Goal: Use online tool/utility: Use online tool/utility

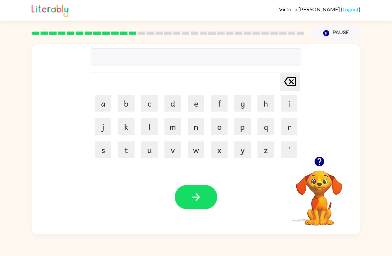
click at [316, 170] on button "button" at bounding box center [319, 161] width 17 height 17
click at [130, 105] on button "b" at bounding box center [126, 103] width 17 height 17
click at [200, 103] on button "e" at bounding box center [196, 103] width 17 height 17
click at [131, 151] on button "t" at bounding box center [126, 150] width 17 height 17
click at [293, 81] on icon at bounding box center [290, 81] width 12 height 9
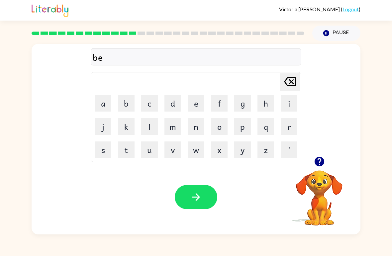
click at [174, 104] on button "d" at bounding box center [173, 103] width 17 height 17
click at [130, 150] on button "t" at bounding box center [126, 150] width 17 height 17
click at [290, 103] on button "i" at bounding box center [289, 103] width 17 height 17
click at [174, 127] on button "m" at bounding box center [173, 126] width 17 height 17
click at [197, 104] on button "e" at bounding box center [196, 103] width 17 height 17
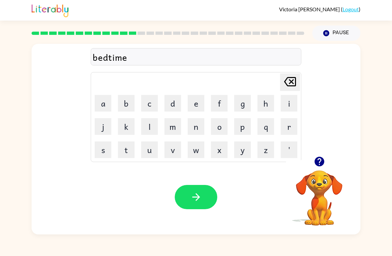
click at [198, 191] on button "button" at bounding box center [196, 197] width 43 height 24
click at [219, 104] on button "f" at bounding box center [219, 103] width 17 height 17
click at [288, 101] on button "i" at bounding box center [289, 103] width 17 height 17
click at [129, 155] on button "t" at bounding box center [126, 150] width 17 height 17
click at [202, 127] on button "n" at bounding box center [196, 126] width 17 height 17
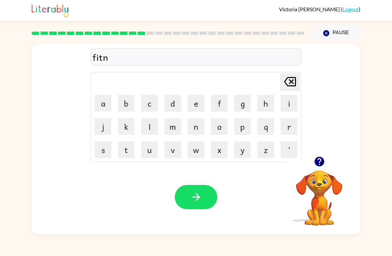
click at [198, 106] on button "e" at bounding box center [196, 103] width 17 height 17
click at [105, 153] on button "s" at bounding box center [103, 150] width 17 height 17
click at [189, 195] on button "button" at bounding box center [196, 197] width 43 height 24
click at [173, 107] on button "d" at bounding box center [173, 103] width 17 height 17
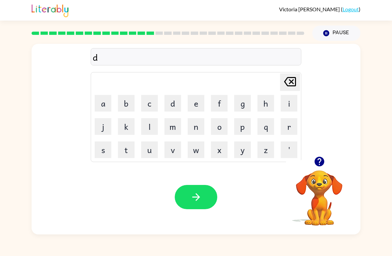
click at [192, 107] on button "e" at bounding box center [196, 103] width 17 height 17
click at [152, 127] on button "l" at bounding box center [149, 126] width 17 height 17
click at [105, 103] on button "a" at bounding box center [103, 103] width 17 height 17
click at [248, 151] on button "y" at bounding box center [242, 150] width 17 height 17
click at [207, 195] on button "button" at bounding box center [196, 197] width 43 height 24
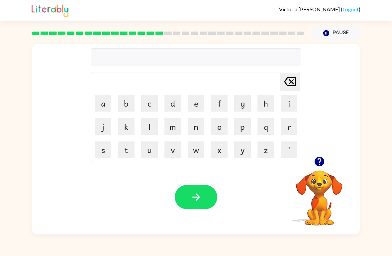
click at [123, 150] on button "t" at bounding box center [126, 150] width 17 height 17
click at [146, 154] on button "u" at bounding box center [149, 150] width 17 height 17
click at [287, 128] on button "r" at bounding box center [289, 126] width 17 height 17
click at [179, 129] on button "m" at bounding box center [173, 126] width 17 height 17
click at [190, 199] on icon "button" at bounding box center [196, 197] width 12 height 12
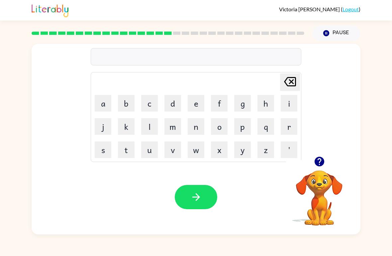
click at [317, 166] on icon "button" at bounding box center [319, 162] width 10 height 10
click at [102, 148] on button "s" at bounding box center [103, 150] width 17 height 17
click at [198, 105] on button "e" at bounding box center [196, 103] width 17 height 17
click at [125, 152] on button "t" at bounding box center [126, 150] width 17 height 17
click at [201, 198] on icon "button" at bounding box center [196, 197] width 12 height 12
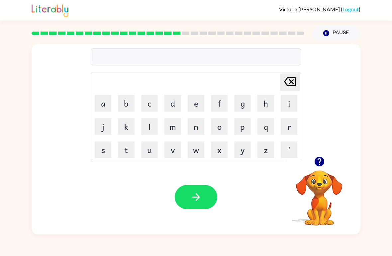
click at [317, 165] on icon "button" at bounding box center [319, 162] width 10 height 10
click at [132, 103] on button "b" at bounding box center [126, 103] width 17 height 17
click at [290, 129] on button "r" at bounding box center [289, 126] width 17 height 17
click at [198, 103] on button "e" at bounding box center [196, 103] width 17 height 17
click at [103, 103] on button "a" at bounding box center [103, 103] width 17 height 17
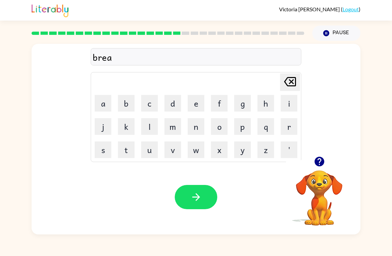
click at [127, 155] on button "t" at bounding box center [126, 150] width 17 height 17
click at [270, 105] on button "h" at bounding box center [266, 103] width 17 height 17
click at [283, 105] on button "i" at bounding box center [289, 103] width 17 height 17
click at [193, 126] on button "n" at bounding box center [196, 126] width 17 height 17
click at [245, 107] on button "g" at bounding box center [242, 103] width 17 height 17
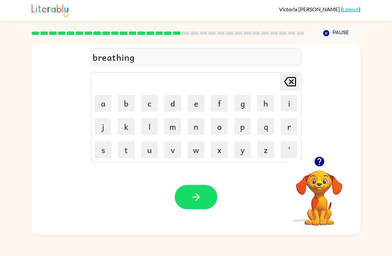
click at [181, 202] on button "button" at bounding box center [196, 197] width 43 height 24
click at [247, 127] on button "p" at bounding box center [242, 126] width 17 height 17
click at [149, 125] on button "l" at bounding box center [149, 126] width 17 height 17
click at [104, 104] on button "a" at bounding box center [103, 103] width 17 height 17
click at [104, 154] on button "s" at bounding box center [103, 150] width 17 height 17
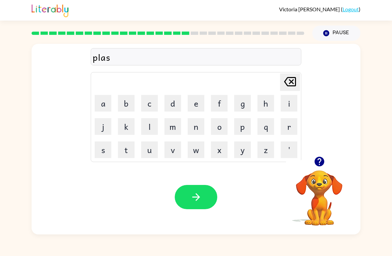
click at [126, 151] on button "t" at bounding box center [126, 150] width 17 height 17
click at [293, 107] on button "i" at bounding box center [289, 103] width 17 height 17
click at [151, 104] on button "c" at bounding box center [149, 103] width 17 height 17
click at [191, 196] on icon "button" at bounding box center [196, 197] width 12 height 12
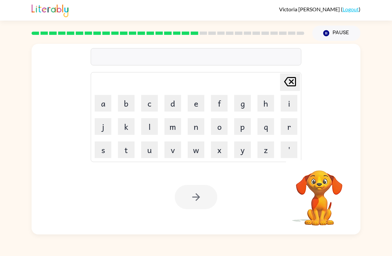
click at [174, 105] on button "d" at bounding box center [173, 103] width 17 height 17
click at [289, 105] on button "i" at bounding box center [289, 103] width 17 height 17
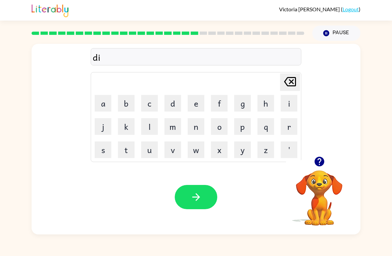
click at [102, 150] on button "s" at bounding box center [103, 150] width 17 height 17
click at [243, 126] on button "p" at bounding box center [242, 126] width 17 height 17
click at [145, 129] on button "l" at bounding box center [149, 126] width 17 height 17
click at [105, 104] on button "a" at bounding box center [103, 103] width 17 height 17
click at [250, 150] on button "y" at bounding box center [242, 150] width 17 height 17
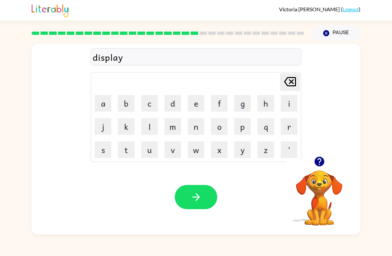
click at [198, 202] on icon "button" at bounding box center [196, 197] width 12 height 12
click at [337, 167] on div at bounding box center [319, 161] width 66 height 17
click at [321, 157] on icon "button" at bounding box center [320, 162] width 12 height 12
click at [175, 100] on button "d" at bounding box center [173, 103] width 17 height 17
click at [220, 130] on button "o" at bounding box center [219, 126] width 17 height 17
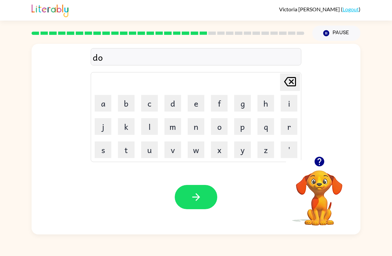
click at [198, 101] on button "e" at bounding box center [196, 103] width 17 height 17
click at [101, 155] on button "s" at bounding box center [103, 150] width 17 height 17
click at [132, 150] on button "t" at bounding box center [126, 150] width 17 height 17
click at [198, 105] on button "e" at bounding box center [196, 103] width 17 height 17
click at [170, 102] on button "d" at bounding box center [173, 103] width 17 height 17
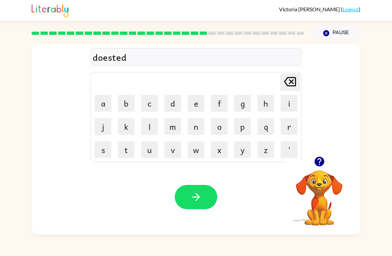
click at [190, 186] on button "button" at bounding box center [196, 197] width 43 height 24
click at [108, 148] on button "s" at bounding box center [103, 150] width 17 height 17
click at [199, 109] on button "e" at bounding box center [196, 103] width 17 height 17
click at [198, 127] on button "n" at bounding box center [196, 126] width 17 height 17
click at [127, 151] on button "t" at bounding box center [126, 150] width 17 height 17
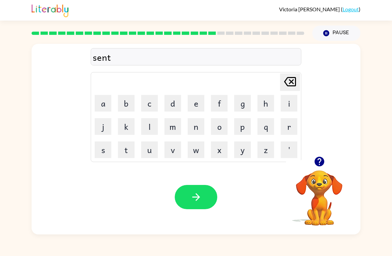
click at [243, 152] on button "y" at bounding box center [242, 150] width 17 height 17
click at [192, 207] on button "button" at bounding box center [196, 197] width 43 height 24
click at [325, 162] on icon "button" at bounding box center [320, 162] width 12 height 12
click at [292, 127] on button "r" at bounding box center [289, 126] width 17 height 17
click at [103, 105] on button "a" at bounding box center [103, 103] width 17 height 17
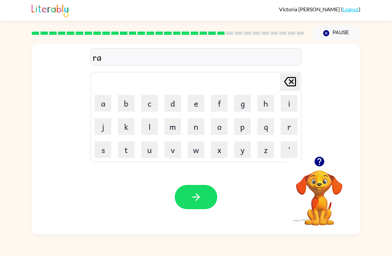
click at [292, 106] on button "i" at bounding box center [289, 103] width 17 height 17
click at [196, 123] on button "n" at bounding box center [196, 126] width 17 height 17
click at [149, 103] on button "c" at bounding box center [149, 103] width 17 height 17
click at [218, 120] on button "o" at bounding box center [219, 126] width 17 height 17
click at [151, 150] on button "u" at bounding box center [149, 150] width 17 height 17
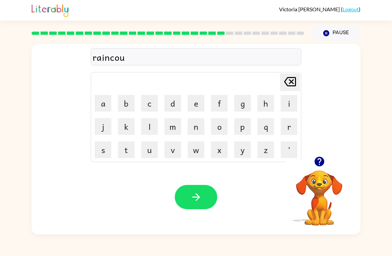
click at [127, 149] on button "t" at bounding box center [126, 150] width 17 height 17
click at [202, 200] on button "button" at bounding box center [196, 197] width 43 height 24
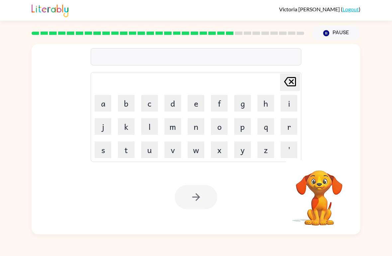
click at [175, 128] on button "m" at bounding box center [173, 126] width 17 height 17
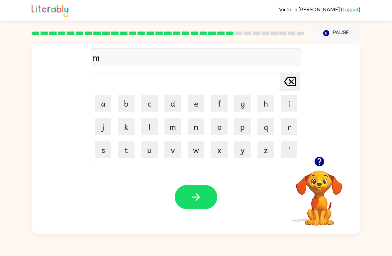
click at [99, 104] on button "a" at bounding box center [103, 103] width 17 height 17
click at [288, 131] on button "r" at bounding box center [289, 126] width 17 height 17
click at [126, 127] on button "k" at bounding box center [126, 126] width 17 height 17
click at [197, 101] on button "e" at bounding box center [196, 103] width 17 height 17
click at [289, 129] on button "r" at bounding box center [289, 126] width 17 height 17
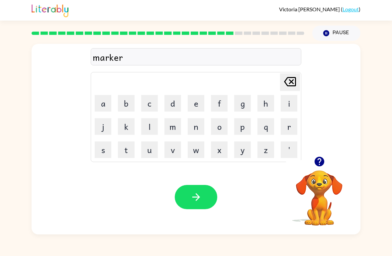
click at [195, 213] on div "Your browser must support playing .mp4 files to use Literably. Please try using…" at bounding box center [196, 197] width 329 height 75
click at [206, 196] on button "button" at bounding box center [196, 197] width 43 height 24
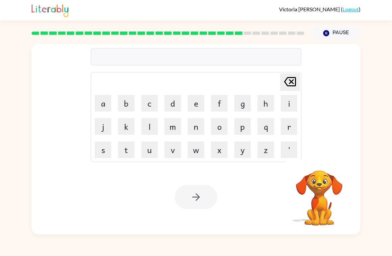
click at [197, 105] on button "e" at bounding box center [196, 103] width 17 height 17
click at [199, 129] on button "n" at bounding box center [196, 126] width 17 height 17
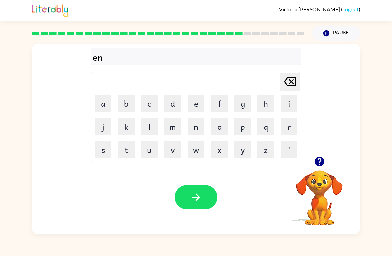
click at [151, 106] on button "c" at bounding box center [149, 103] width 17 height 17
click at [175, 149] on button "v" at bounding box center [173, 150] width 17 height 17
click at [197, 108] on button "e" at bounding box center [196, 103] width 17 height 17
click at [195, 126] on button "n" at bounding box center [196, 126] width 17 height 17
click at [151, 105] on button "c" at bounding box center [149, 103] width 17 height 17
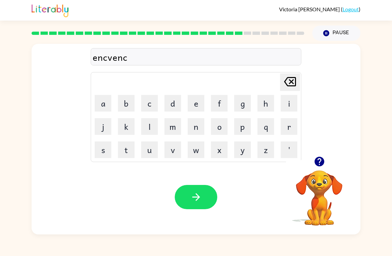
click at [286, 83] on icon "[PERSON_NAME] last character input" at bounding box center [290, 82] width 16 height 16
click at [105, 154] on button "s" at bounding box center [103, 150] width 17 height 17
click at [151, 99] on button "c" at bounding box center [149, 103] width 17 height 17
click at [293, 104] on button "i" at bounding box center [289, 103] width 17 height 17
click at [195, 128] on button "n" at bounding box center [196, 126] width 17 height 17
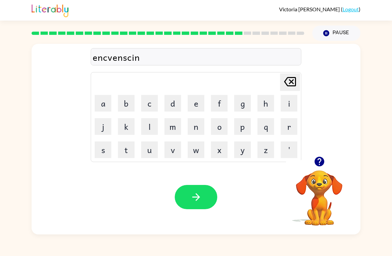
click at [189, 200] on button "button" at bounding box center [196, 197] width 43 height 24
click at [242, 103] on button "g" at bounding box center [242, 103] width 17 height 17
click at [320, 162] on icon "button" at bounding box center [320, 162] width 12 height 12
click at [221, 127] on button "o" at bounding box center [219, 126] width 17 height 17
click at [128, 104] on button "b" at bounding box center [126, 103] width 17 height 17
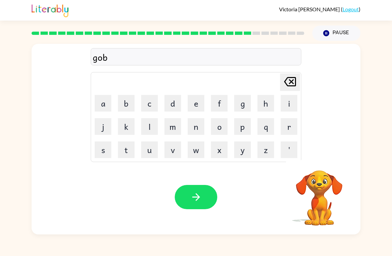
click at [150, 130] on button "l" at bounding box center [149, 126] width 17 height 17
click at [287, 107] on button "i" at bounding box center [289, 103] width 17 height 17
click at [193, 127] on button "n" at bounding box center [196, 126] width 17 height 17
click at [190, 190] on button "button" at bounding box center [196, 197] width 43 height 24
click at [241, 103] on button "g" at bounding box center [242, 103] width 17 height 17
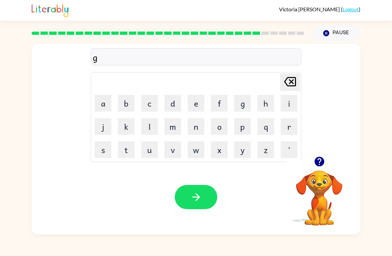
click at [222, 127] on button "o" at bounding box center [219, 126] width 17 height 17
click at [125, 104] on button "b" at bounding box center [126, 103] width 17 height 17
click at [193, 105] on button "e" at bounding box center [196, 103] width 17 height 17
click at [289, 129] on button "r" at bounding box center [289, 126] width 17 height 17
click at [176, 133] on button "m" at bounding box center [173, 126] width 17 height 17
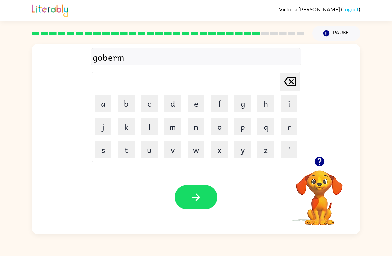
click at [293, 107] on button "i" at bounding box center [289, 103] width 17 height 17
click at [194, 132] on button "n" at bounding box center [196, 126] width 17 height 17
click at [179, 200] on button "button" at bounding box center [196, 197] width 43 height 24
click at [103, 154] on button "s" at bounding box center [103, 150] width 17 height 17
click at [128, 154] on button "t" at bounding box center [126, 150] width 17 height 17
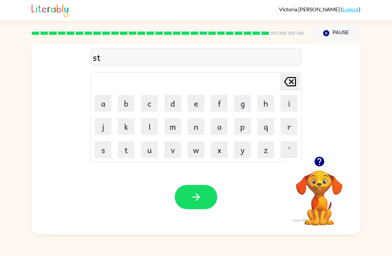
click at [295, 131] on button "r" at bounding box center [289, 126] width 17 height 17
click at [103, 109] on button "a" at bounding box center [103, 103] width 17 height 17
click at [295, 107] on button "i" at bounding box center [289, 103] width 17 height 17
click at [197, 133] on button "n" at bounding box center [196, 126] width 17 height 17
click at [197, 197] on icon "button" at bounding box center [196, 197] width 8 height 8
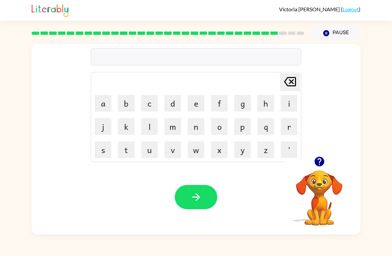
click at [103, 150] on button "s" at bounding box center [103, 150] width 17 height 17
click at [268, 107] on button "h" at bounding box center [266, 103] width 17 height 17
click at [196, 107] on button "e" at bounding box center [196, 103] width 17 height 17
click at [242, 151] on button "y" at bounding box center [242, 150] width 17 height 17
click at [190, 204] on button "button" at bounding box center [196, 197] width 43 height 24
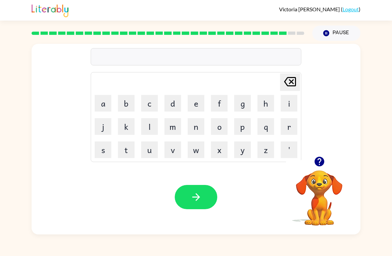
click at [319, 162] on icon "button" at bounding box center [320, 162] width 12 height 12
click at [198, 106] on button "e" at bounding box center [196, 103] width 17 height 17
click at [220, 152] on button "x" at bounding box center [219, 150] width 17 height 17
click at [194, 101] on button "e" at bounding box center [196, 103] width 17 height 17
click at [150, 127] on button "l" at bounding box center [149, 126] width 17 height 17
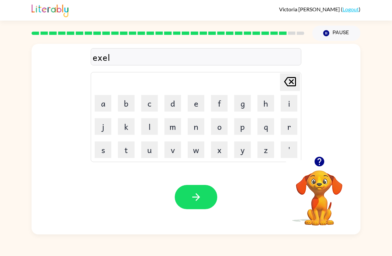
click at [197, 104] on button "e" at bounding box center [196, 103] width 17 height 17
click at [200, 126] on button "n" at bounding box center [196, 126] width 17 height 17
click at [127, 149] on button "t" at bounding box center [126, 150] width 17 height 17
click at [209, 208] on button "button" at bounding box center [196, 197] width 43 height 24
click at [103, 124] on button "j" at bounding box center [103, 126] width 17 height 17
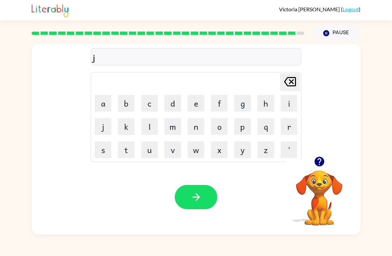
click at [225, 127] on button "o" at bounding box center [219, 126] width 17 height 17
click at [128, 106] on button "b" at bounding box center [126, 103] width 17 height 17
click at [290, 127] on button "r" at bounding box center [289, 126] width 17 height 17
click at [100, 103] on button "a" at bounding box center [103, 103] width 17 height 17
click at [128, 126] on button "k" at bounding box center [126, 126] width 17 height 17
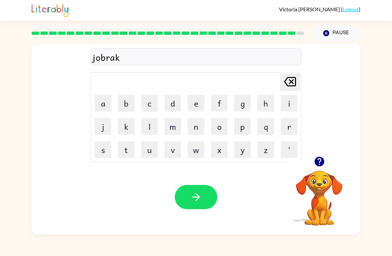
click at [199, 105] on button "e" at bounding box center [196, 103] width 17 height 17
click at [286, 126] on button "r" at bounding box center [289, 126] width 17 height 17
click at [189, 199] on button "button" at bounding box center [196, 197] width 43 height 24
